Goal: Task Accomplishment & Management: Complete application form

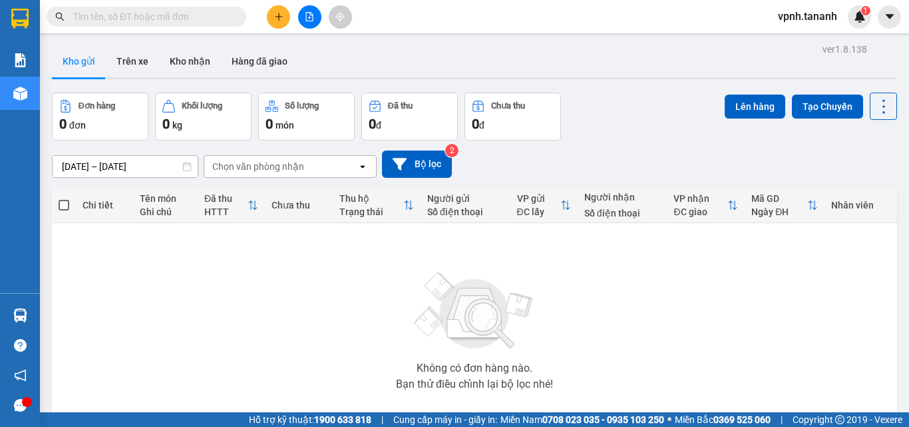
click at [270, 15] on button at bounding box center [278, 16] width 23 height 23
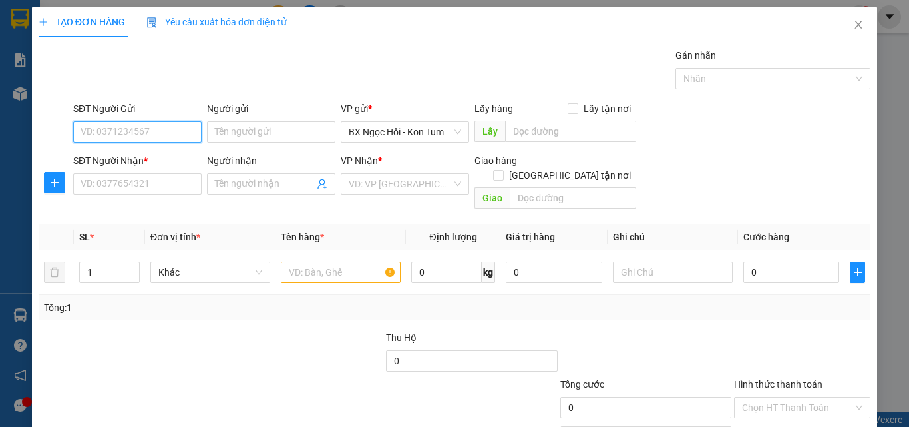
click at [116, 131] on input "SĐT Người Gửi" at bounding box center [137, 131] width 128 height 21
type input "0965559155"
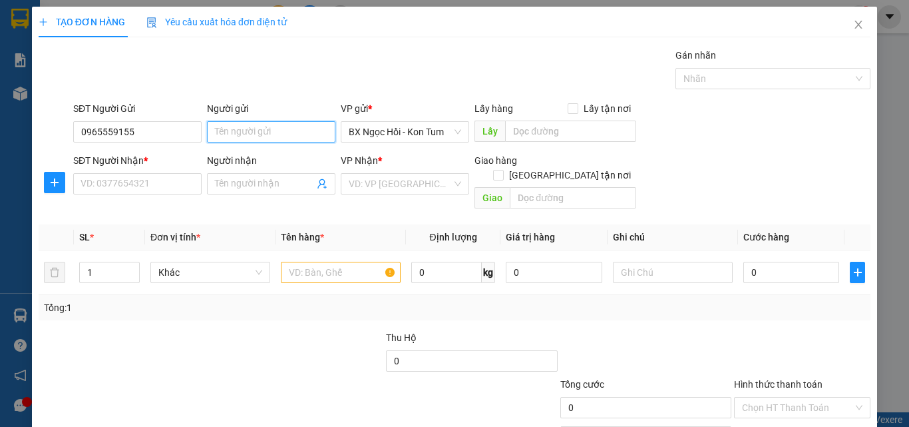
click at [238, 132] on input "Người gửi" at bounding box center [271, 131] width 128 height 21
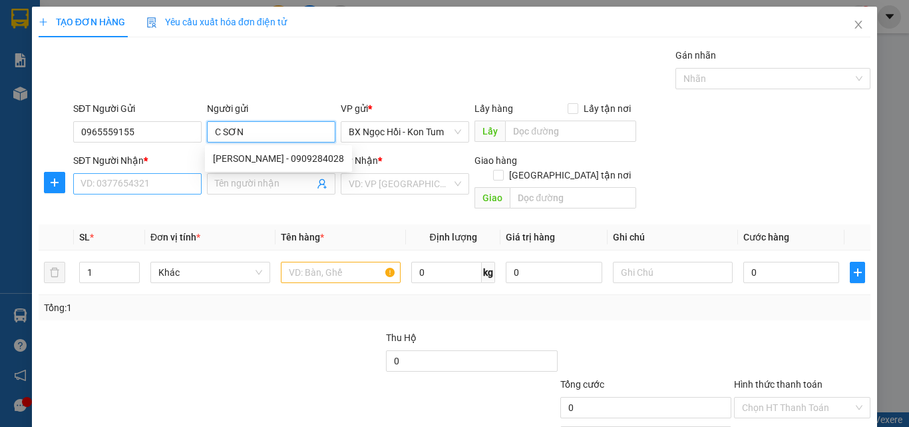
type input "C SƠN"
click at [127, 182] on input "SĐT Người Nhận *" at bounding box center [137, 183] width 128 height 21
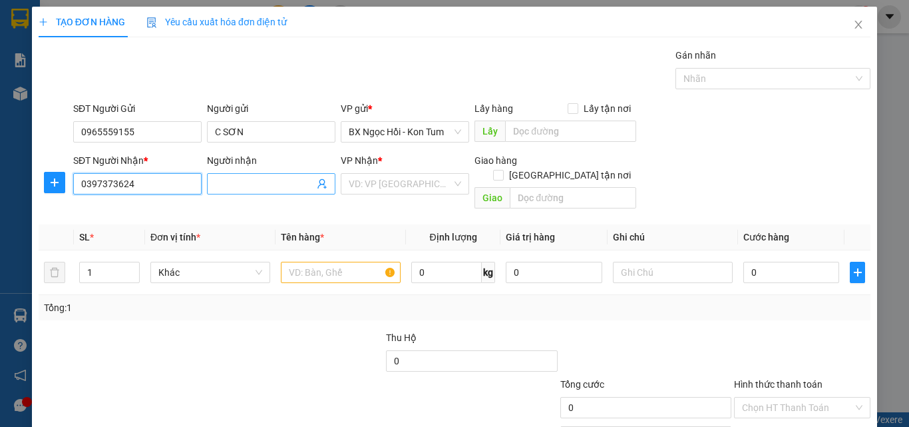
type input "0397373624"
click at [216, 189] on input "Người nhận" at bounding box center [264, 183] width 99 height 15
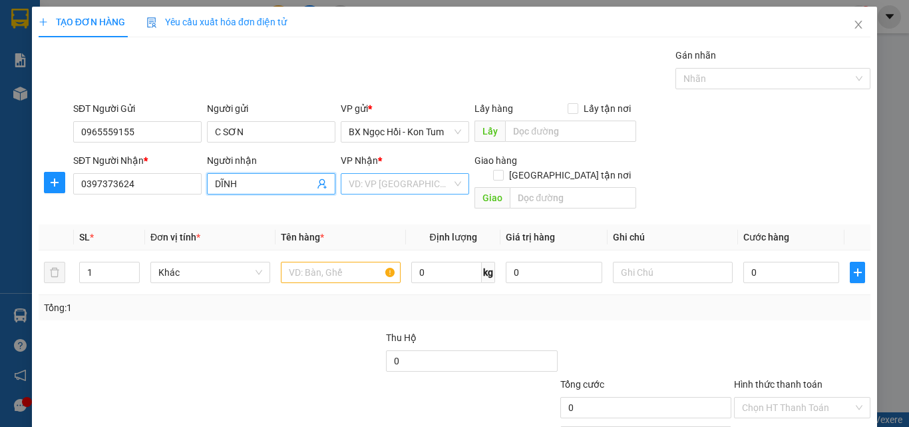
type input "DĨNH"
click at [353, 182] on input "search" at bounding box center [400, 184] width 103 height 20
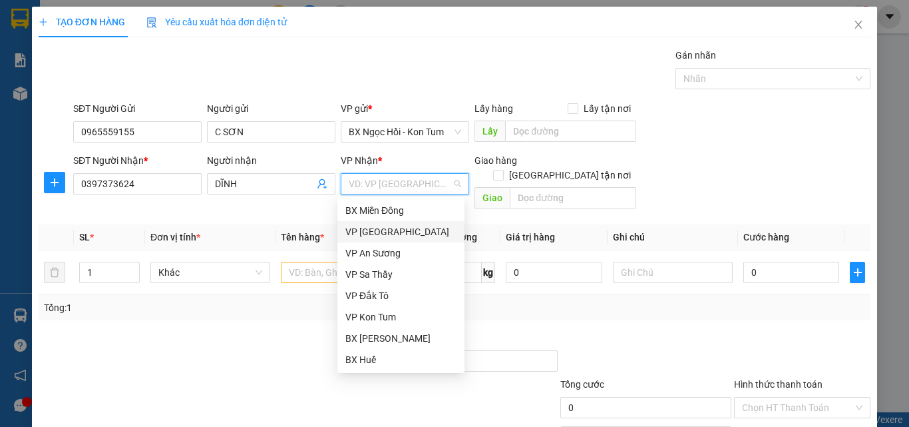
click at [391, 228] on div "VP [GEOGRAPHIC_DATA]" at bounding box center [400, 231] width 111 height 15
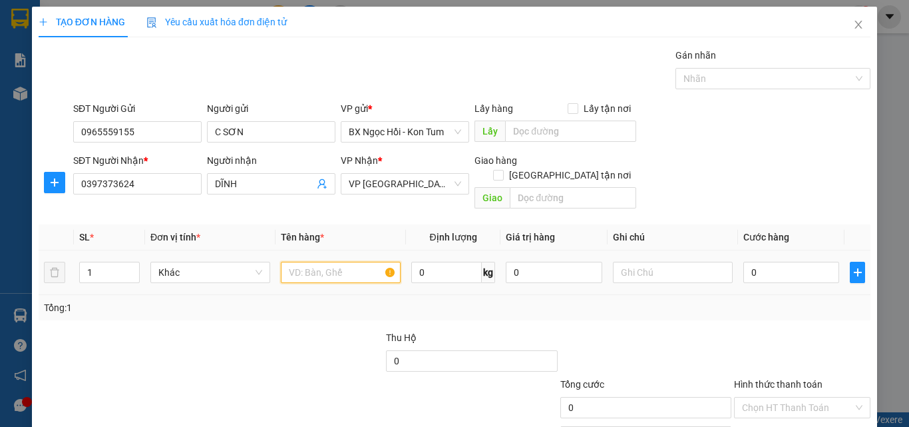
click at [357, 262] on input "text" at bounding box center [341, 272] width 120 height 21
click at [343, 262] on input "text" at bounding box center [341, 272] width 120 height 21
type input "MẪU"
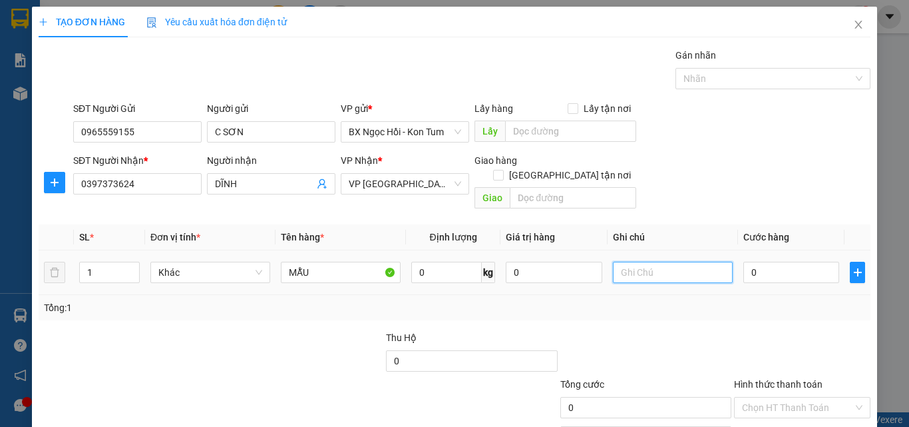
click at [689, 262] on input "text" at bounding box center [673, 272] width 120 height 21
type input "1C"
click at [796, 262] on input "0" at bounding box center [791, 272] width 96 height 21
click at [771, 262] on input "0" at bounding box center [791, 272] width 96 height 21
click at [760, 262] on input "0" at bounding box center [791, 272] width 96 height 21
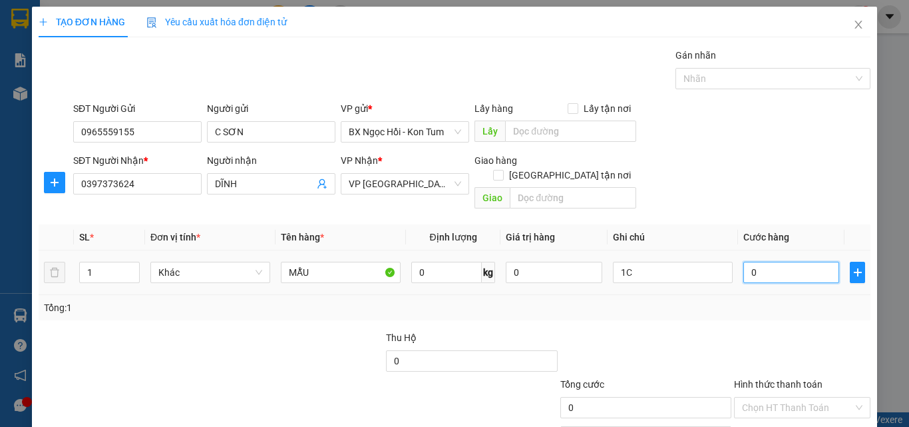
click at [760, 262] on input "0" at bounding box center [791, 272] width 96 height 21
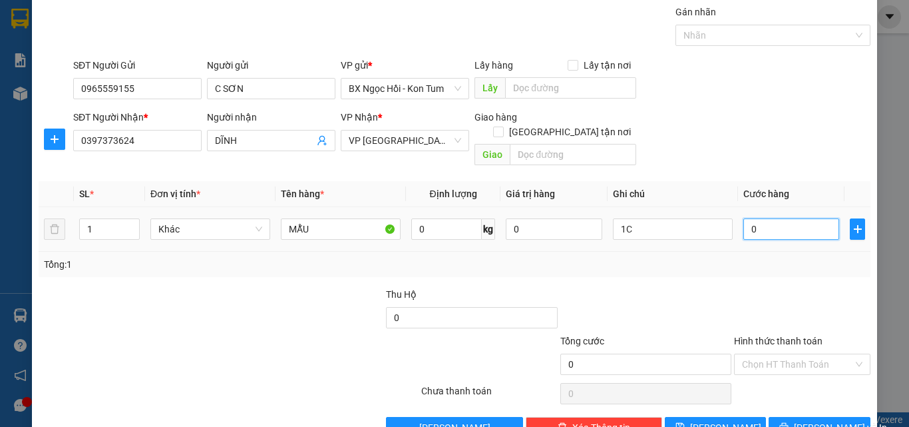
scroll to position [66, 0]
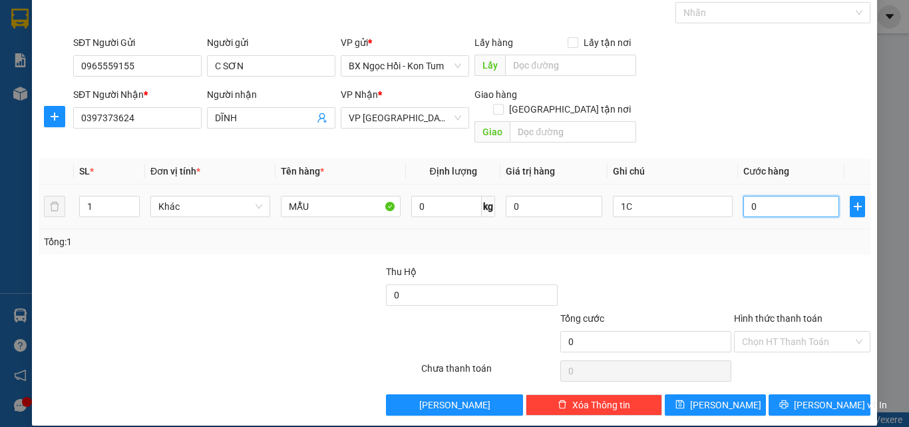
click at [765, 199] on input "0" at bounding box center [791, 206] width 96 height 21
click at [769, 196] on input "0" at bounding box center [791, 206] width 96 height 21
click at [713, 122] on div "SĐT Người Nhận * 0397373624 Người nhận DĨNH VP Nhận * VP [GEOGRAPHIC_DATA] Giao…" at bounding box center [472, 117] width 803 height 61
click at [749, 196] on input "0" at bounding box center [791, 206] width 96 height 21
type input "004"
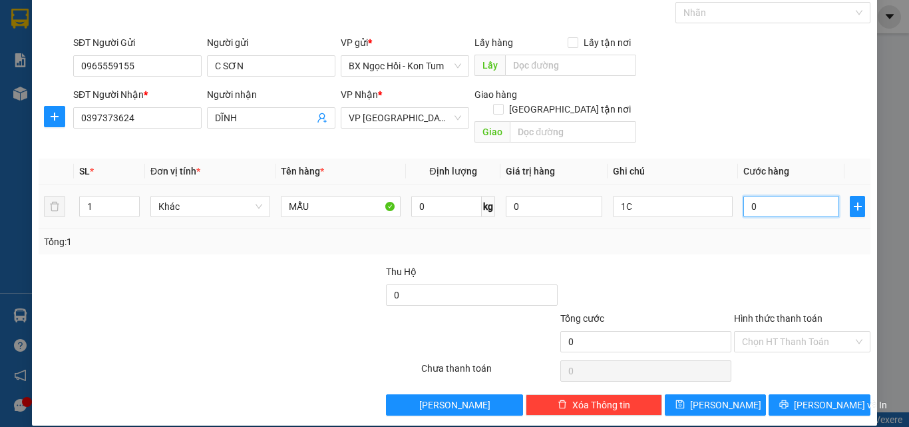
type input "4"
type input "0.044"
type input "44"
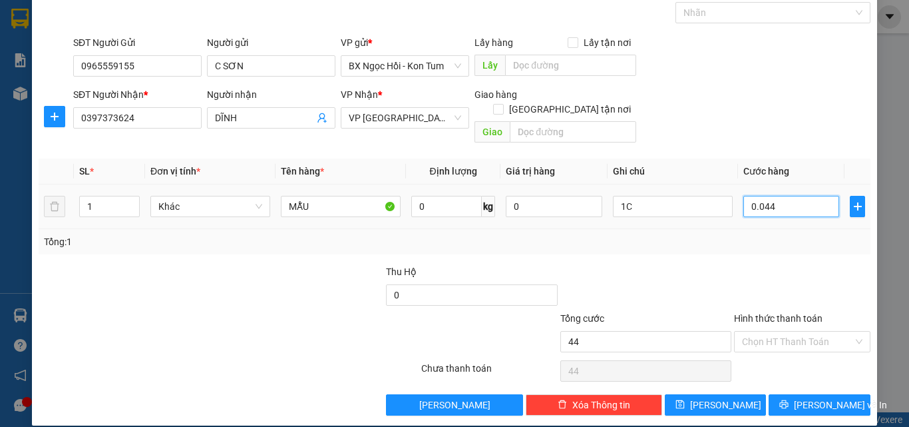
type input "004"
type input "4"
type input "00"
type input "0"
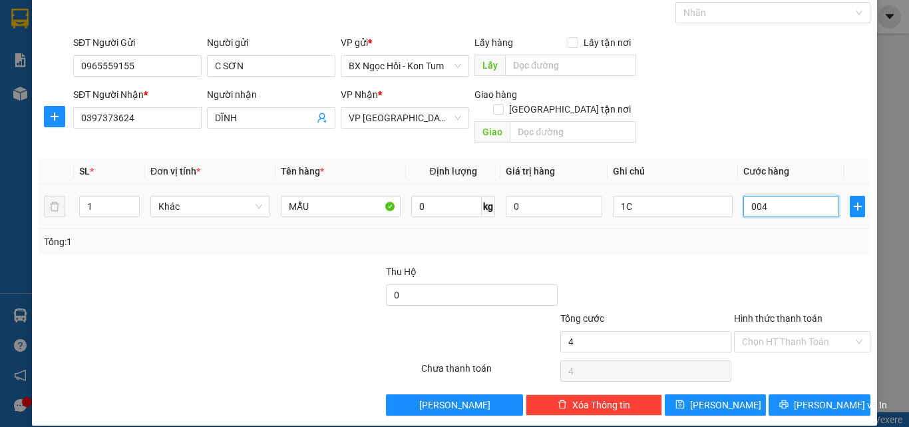
type input "0"
type input "004"
type input "4"
type input "0.040"
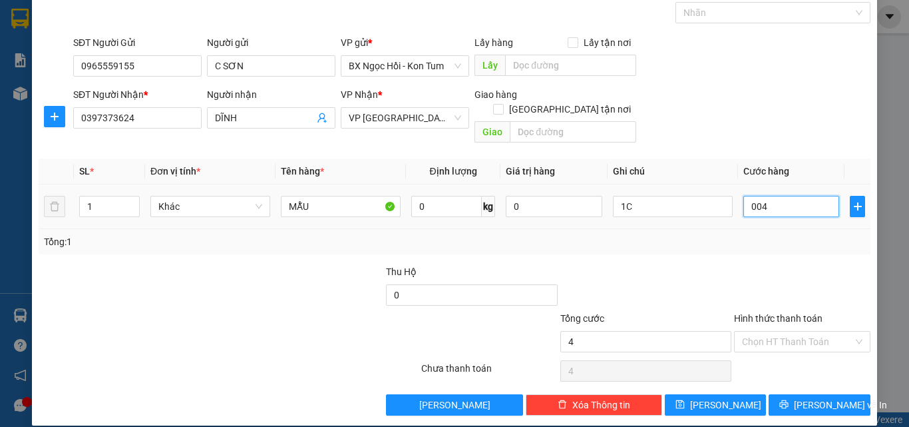
type input "40"
click at [761, 331] on input "Hình thức thanh toán" at bounding box center [797, 341] width 111 height 20
type input "40.000"
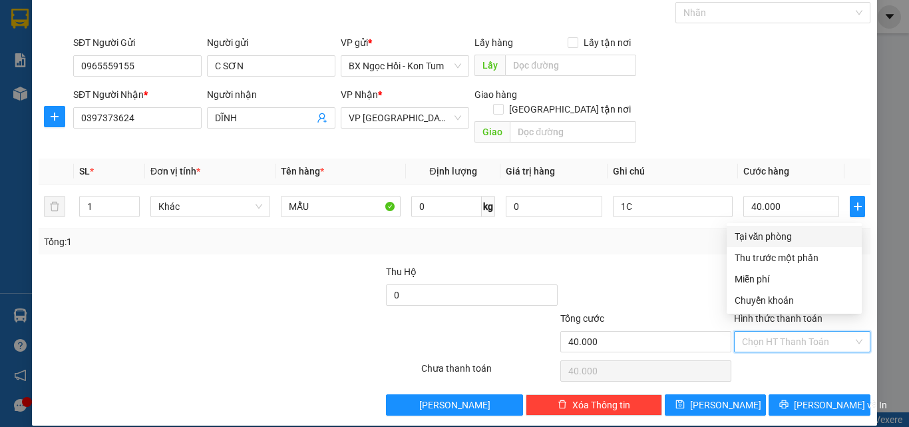
click at [765, 242] on div "Tại văn phòng" at bounding box center [794, 236] width 119 height 15
type input "0"
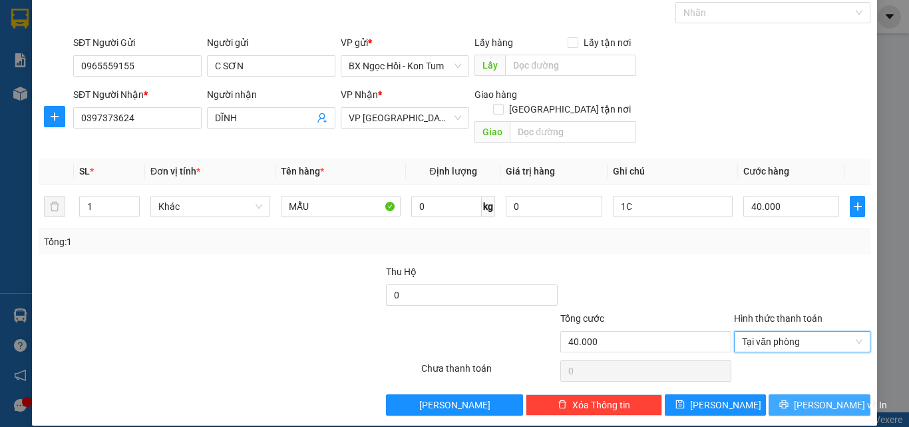
click at [789, 399] on icon "printer" at bounding box center [783, 403] width 9 height 9
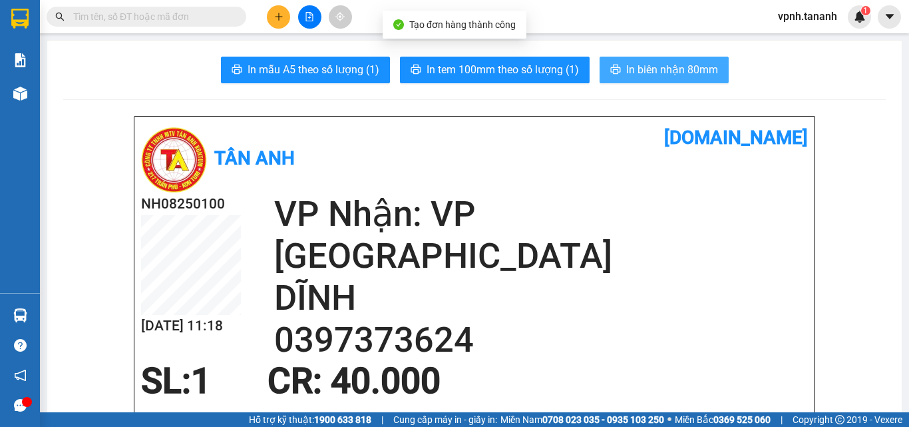
click at [650, 65] on span "In biên nhận 80mm" at bounding box center [672, 69] width 92 height 17
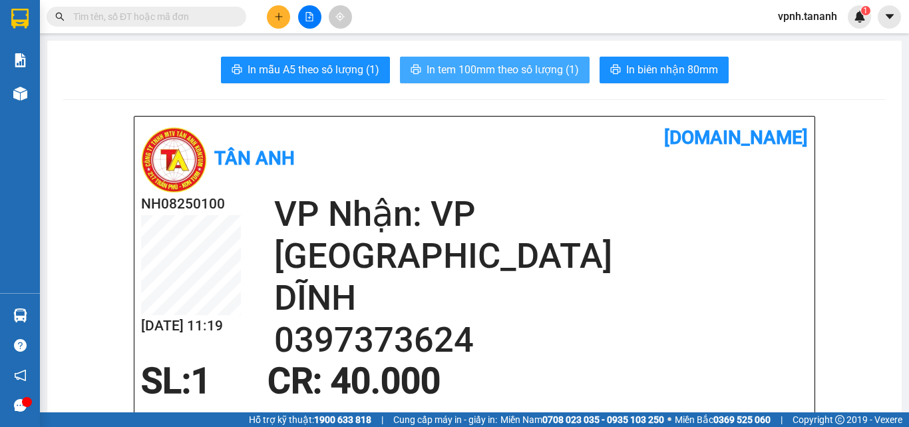
click at [471, 65] on span "In tem 100mm theo số lượng (1)" at bounding box center [503, 69] width 152 height 17
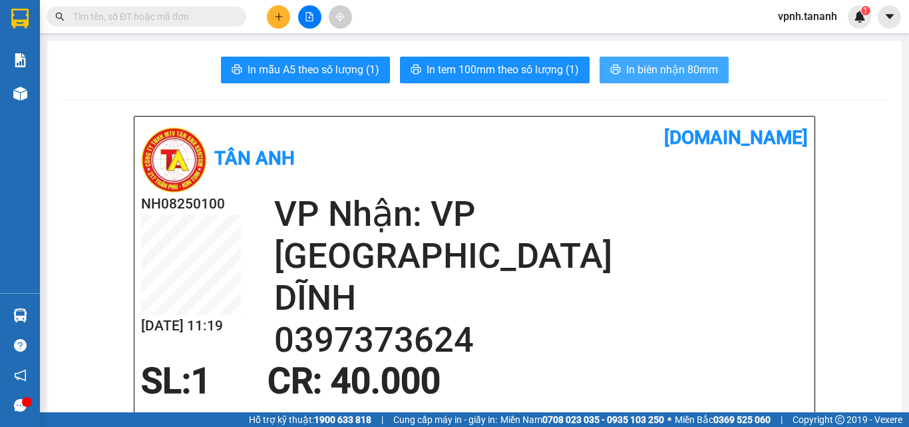
click at [672, 61] on span "In biên nhận 80mm" at bounding box center [672, 69] width 92 height 17
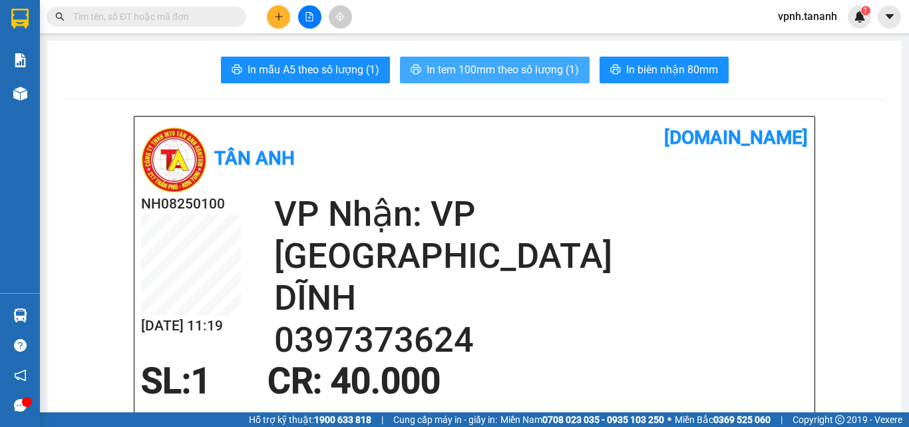
click at [462, 70] on span "In tem 100mm theo số lượng (1)" at bounding box center [503, 69] width 152 height 17
click at [542, 65] on span "In tem 100mm theo số lượng (1)" at bounding box center [503, 69] width 152 height 17
click at [560, 67] on span "In tem 100mm theo số lượng (1)" at bounding box center [503, 69] width 152 height 17
click at [516, 63] on span "In tem 100mm theo số lượng (1)" at bounding box center [503, 69] width 152 height 17
click at [445, 65] on span "In tem 100mm theo số lượng (1)" at bounding box center [503, 69] width 152 height 17
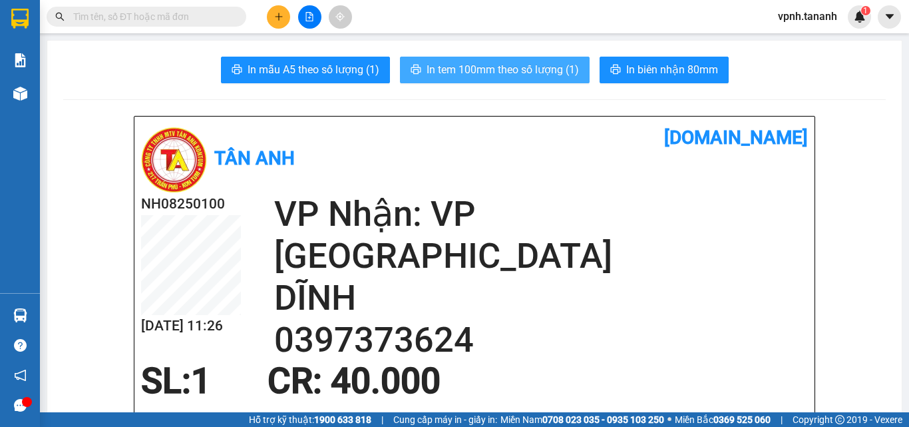
click at [447, 71] on span "In tem 100mm theo số lượng (1)" at bounding box center [503, 69] width 152 height 17
